Goal: Transaction & Acquisition: Book appointment/travel/reservation

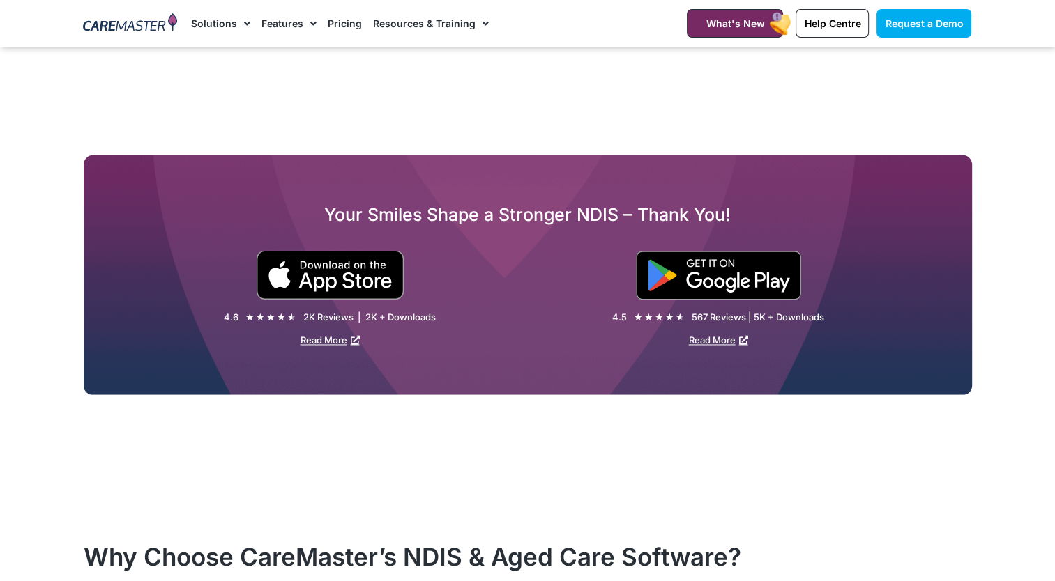
scroll to position [2094, 0]
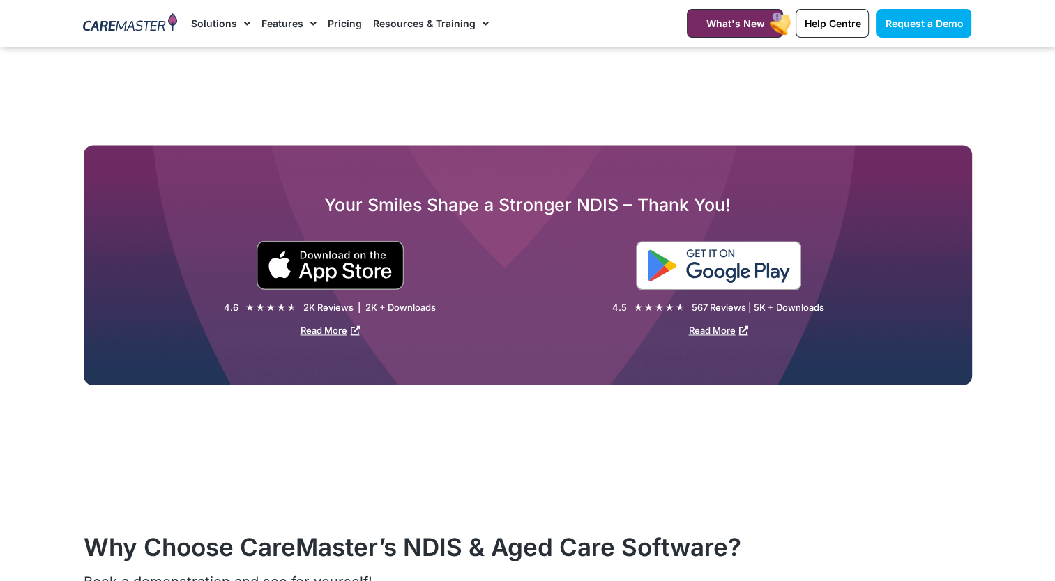
click at [733, 269] on img at bounding box center [718, 265] width 165 height 49
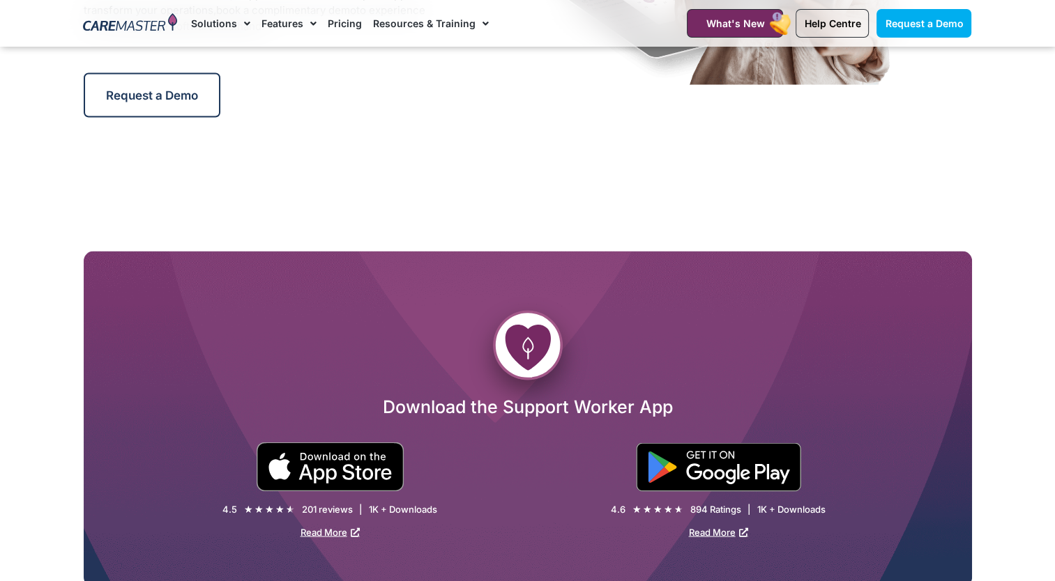
scroll to position [2563, 0]
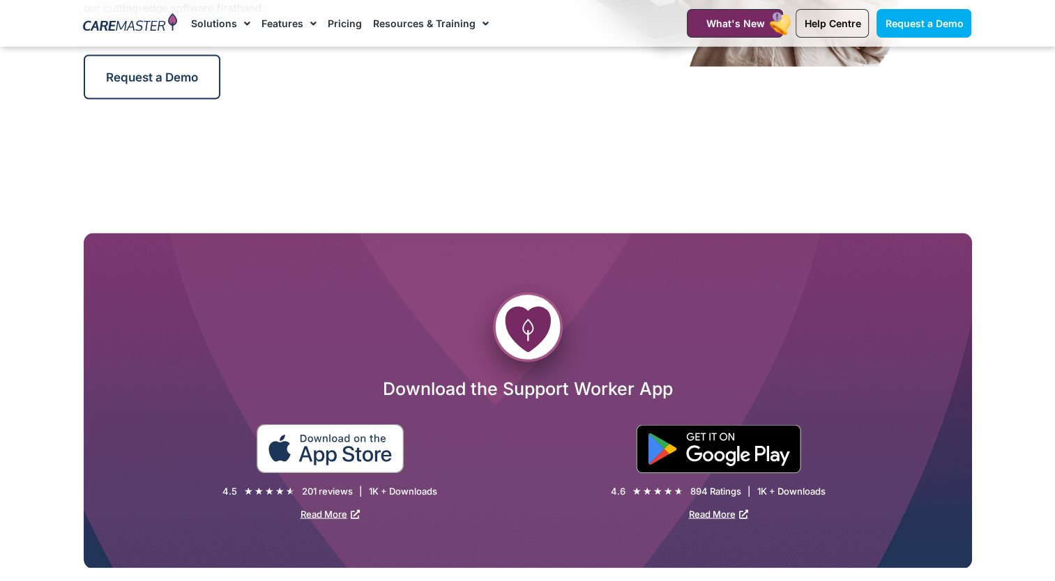
click at [349, 454] on img at bounding box center [330, 448] width 148 height 49
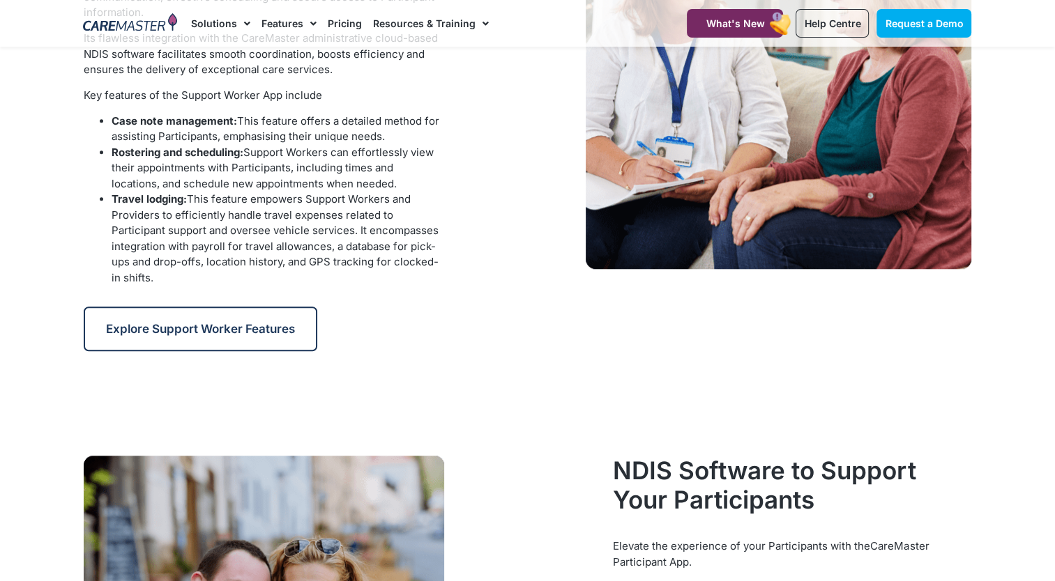
scroll to position [0, 0]
